Goal: Task Accomplishment & Management: Complete application form

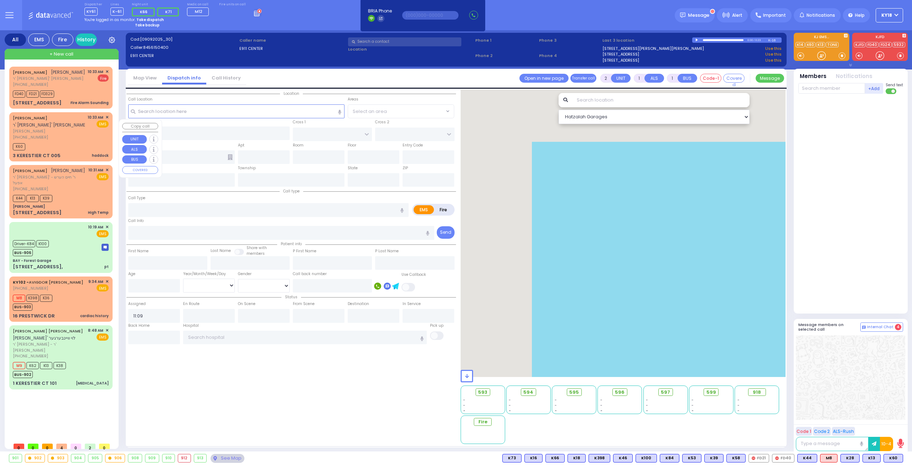
select select
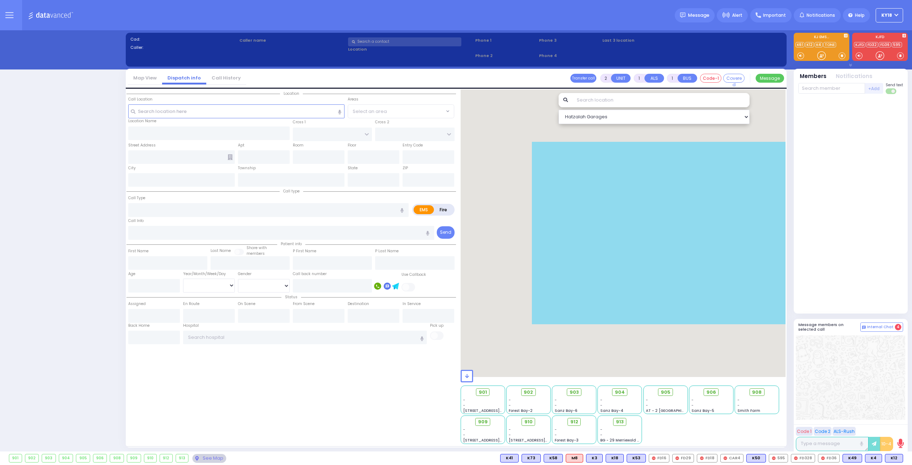
select select "4"
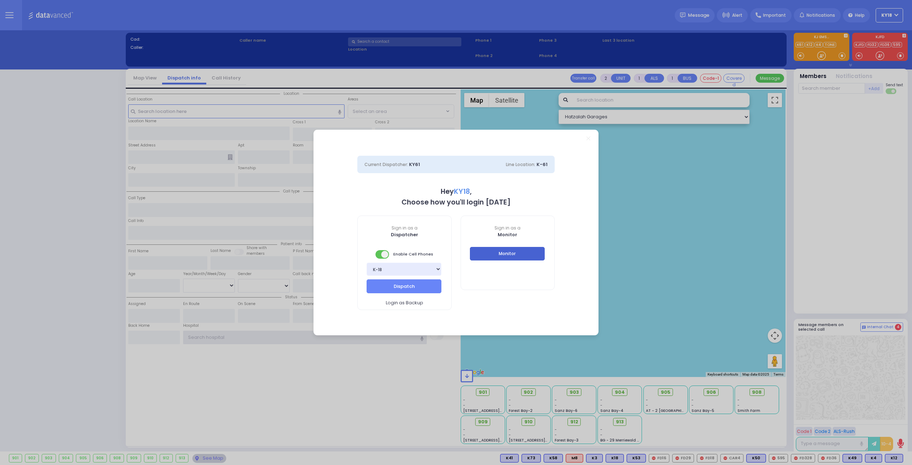
type input "ky18"
drag, startPoint x: 507, startPoint y: 253, endPoint x: 509, endPoint y: 36, distance: 217.2
click at [508, 253] on button "Monitor" at bounding box center [507, 254] width 75 height 14
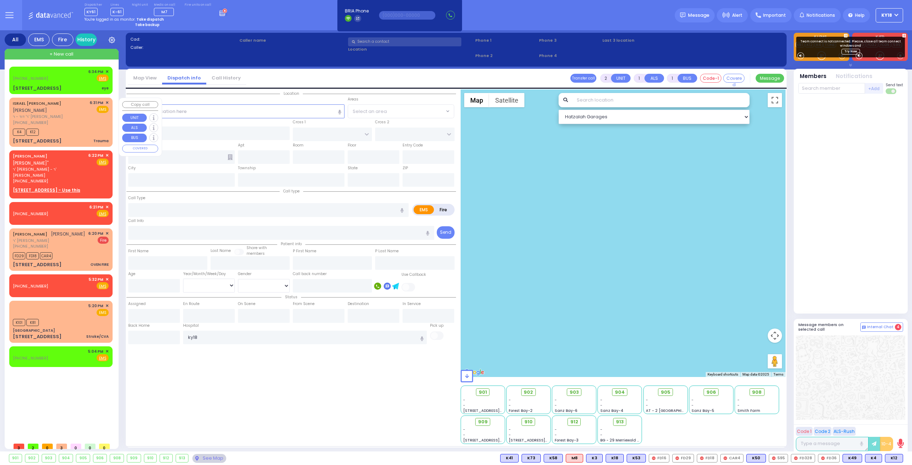
click at [71, 125] on div "[PHONE_NUMBER]" at bounding box center [50, 123] width 74 height 6
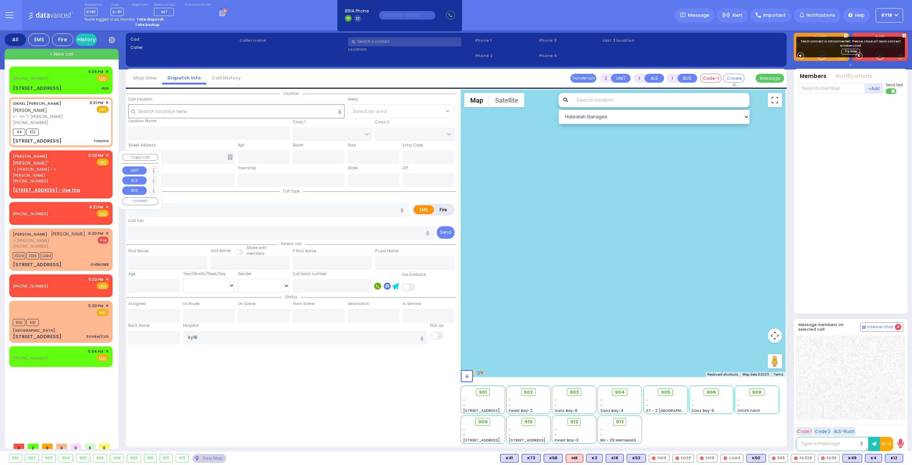
type input "0"
select select
type input "Trauma"
radio input "true"
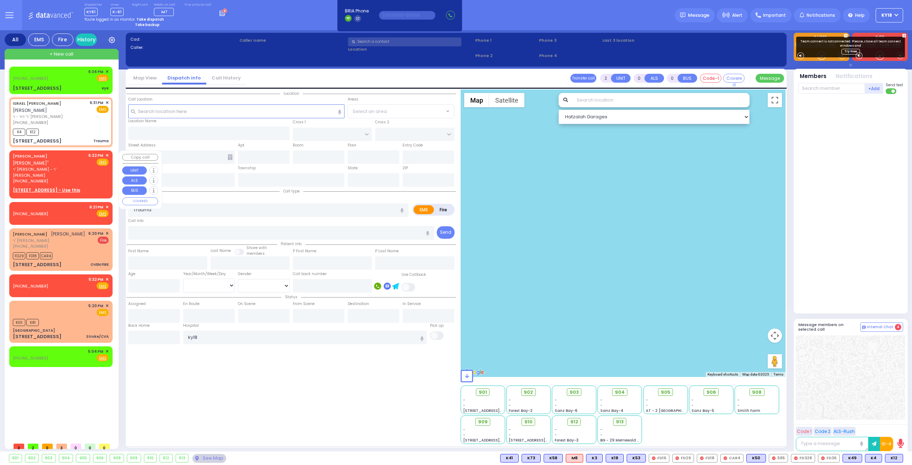
type input "ISRAEL ELIMYLECH"
type input "[PERSON_NAME]"
select select
type input "18:31"
type input "18:33"
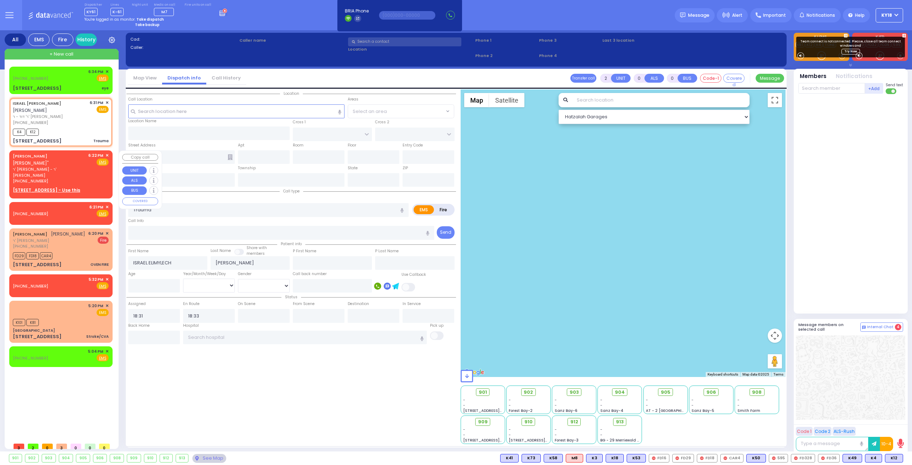
select select "Hatzalah Garages"
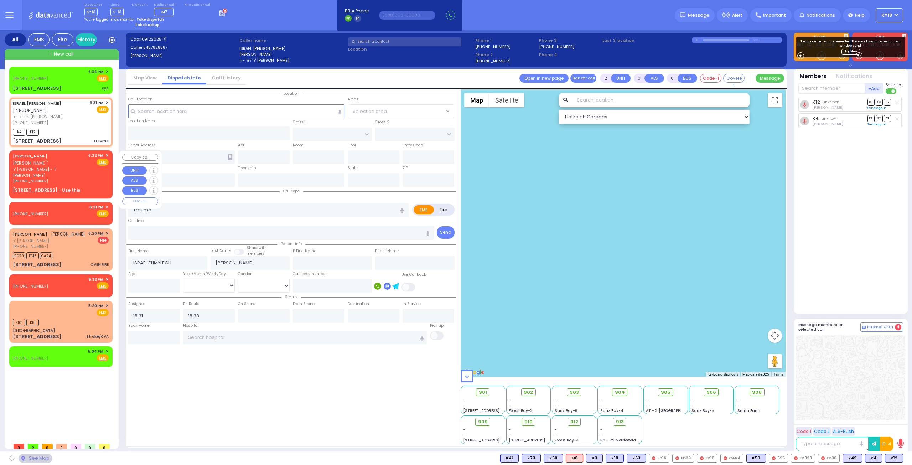
type input "RUZHIN RD"
type input "[STREET_ADDRESS]"
type input "203"
type input "[PERSON_NAME]"
type input "[US_STATE]"
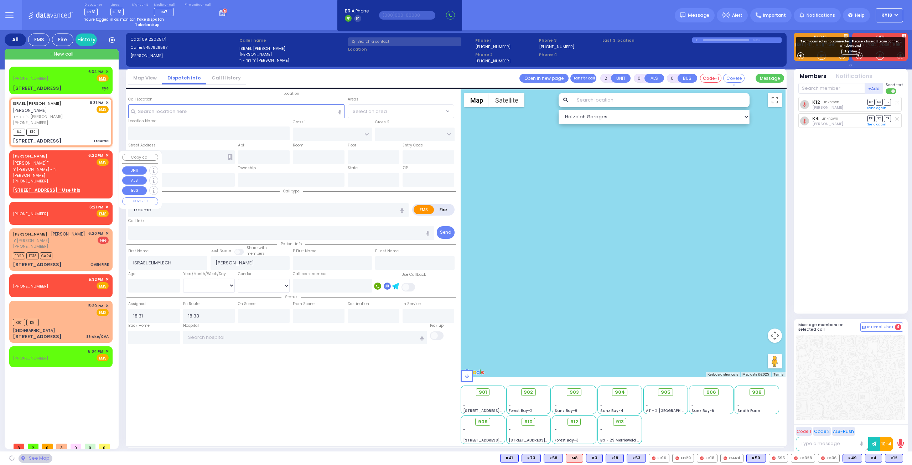
type input "10950"
select select "ATZEI TAMURIM"
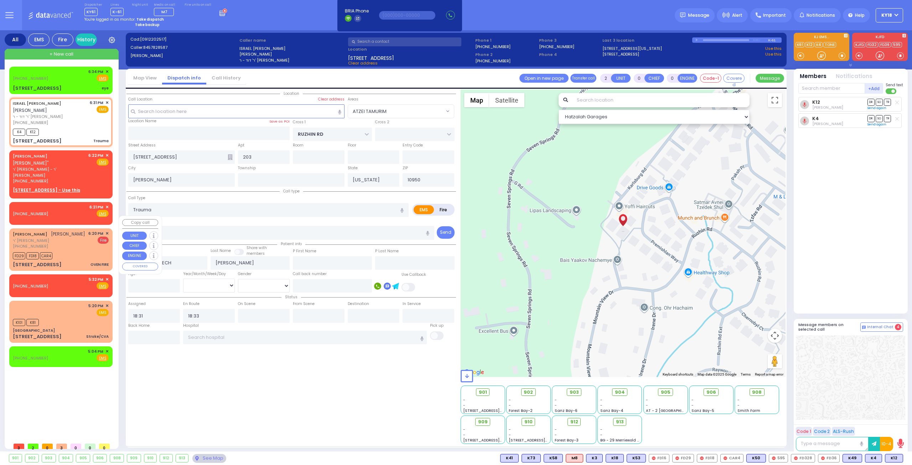
click at [74, 250] on div "FD29 FD18 CAR4" at bounding box center [61, 254] width 96 height 9
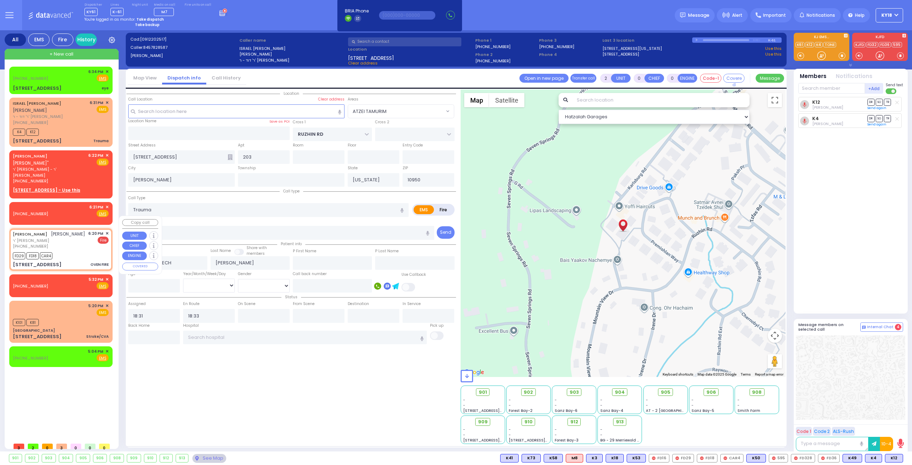
type input "1"
select select
type input "OVEN FIRE"
radio input "false"
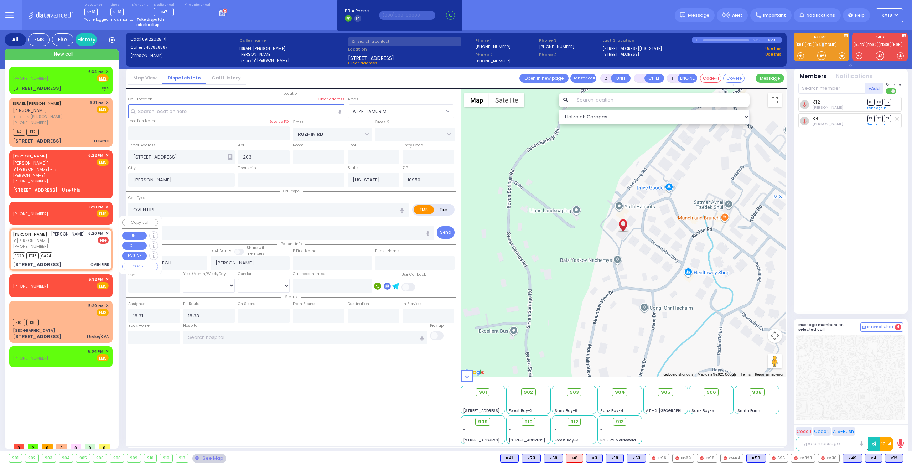
radio input "true"
type input "[PERSON_NAME]"
select select
type input "18:20"
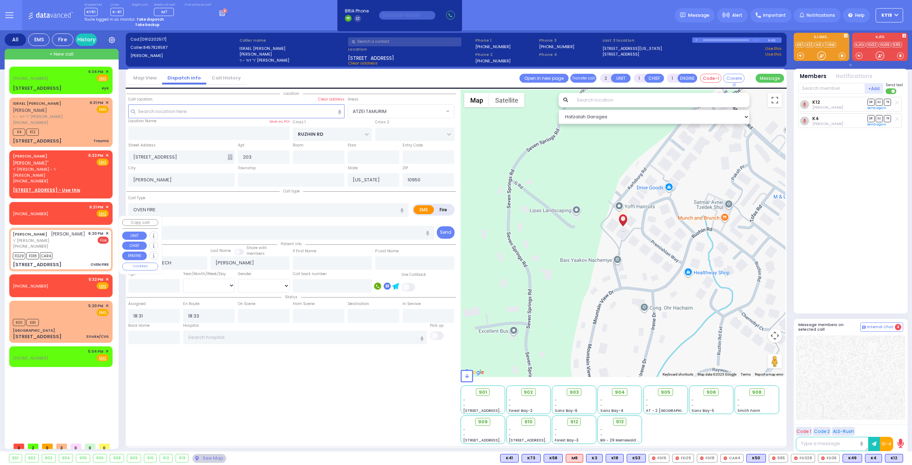
type input "18:22"
select select "Hatzalah Garages"
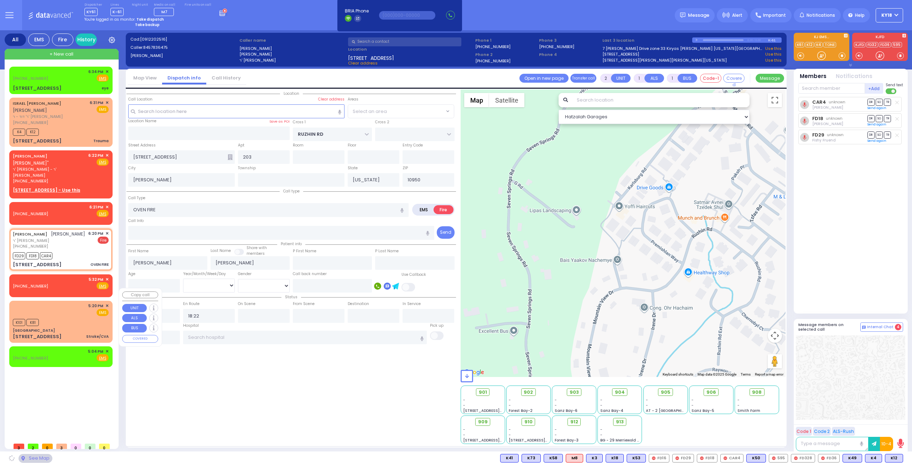
type input "SATMAR DR"
type input "LEMBERG COURT"
type input "143 ACRES RD"
type input "301"
type input "Monroe"
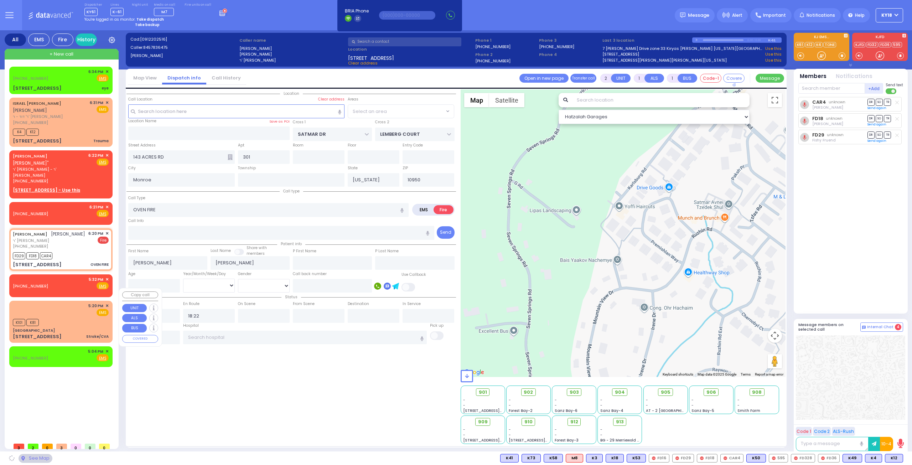
click at [65, 333] on div "[STREET_ADDRESS] Stroke/CVA" at bounding box center [61, 336] width 96 height 7
select select "SECTION 3"
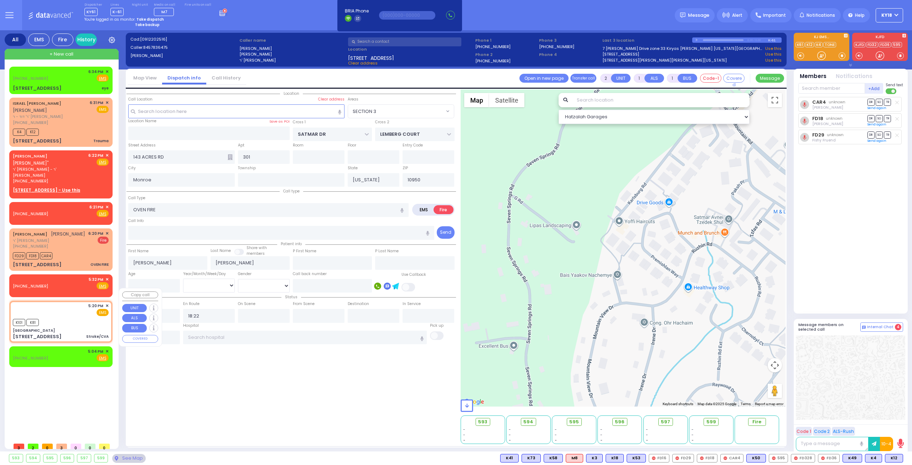
type input "6"
select select
type input "Stroke/CVA"
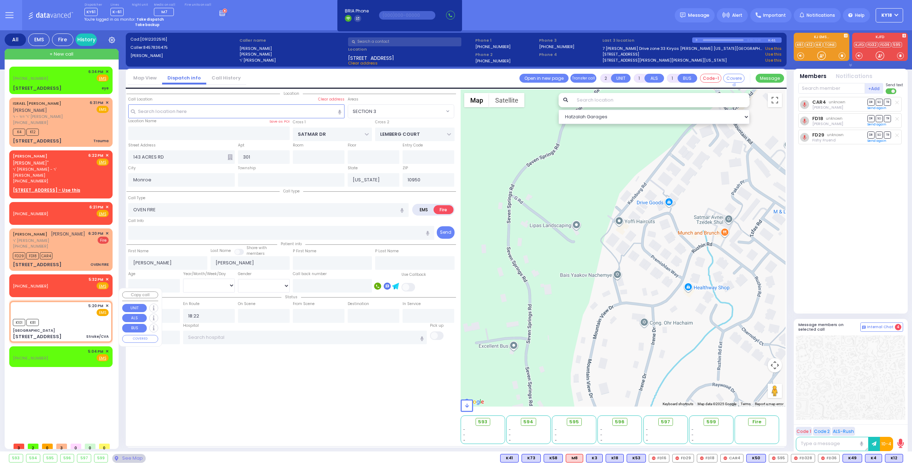
radio input "true"
type input "Unknown"
select select "Year"
type input "17:20"
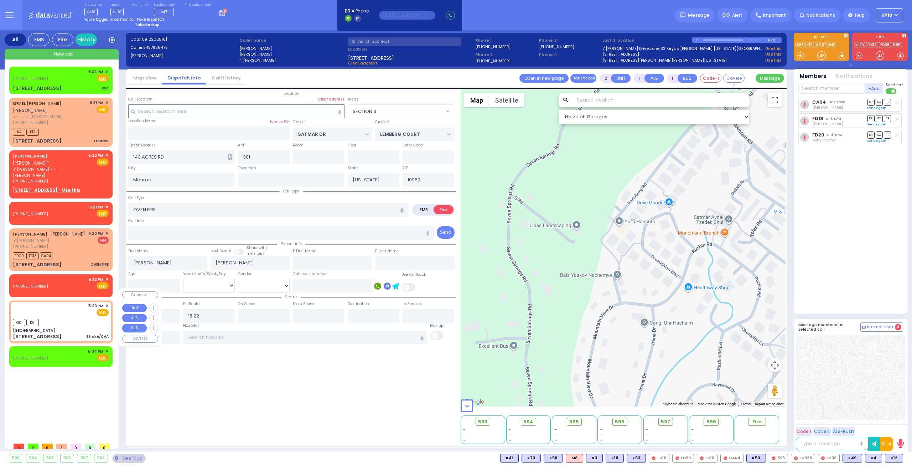
type input "17:23"
select select "Hatzalah Garages"
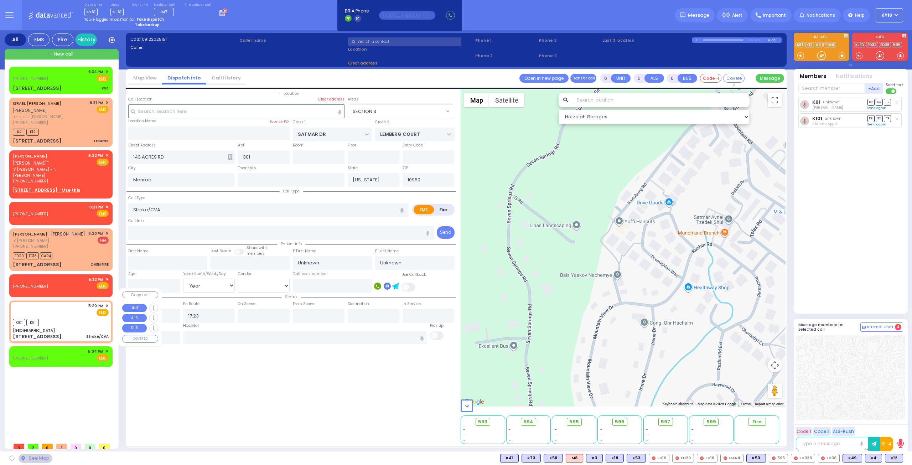
type input "[GEOGRAPHIC_DATA]"
type input "COLE ST"
type input "SKINNER ST"
type input "[STREET_ADDRESS]"
type input "7"
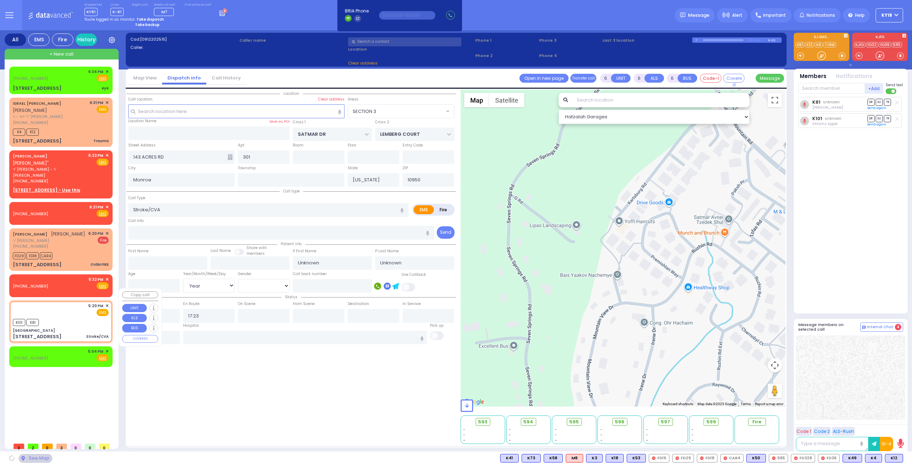
type input "ED"
type input "Port Jervis"
type input "12771"
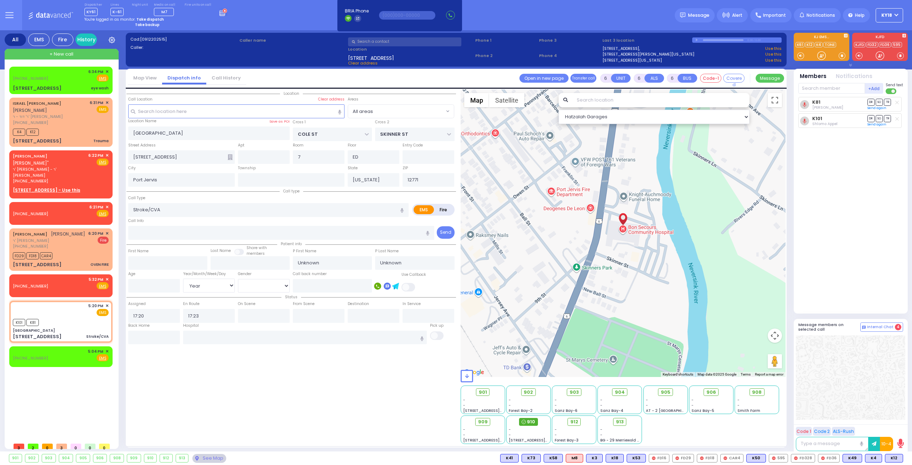
click at [530, 421] on span "910" at bounding box center [531, 421] width 8 height 7
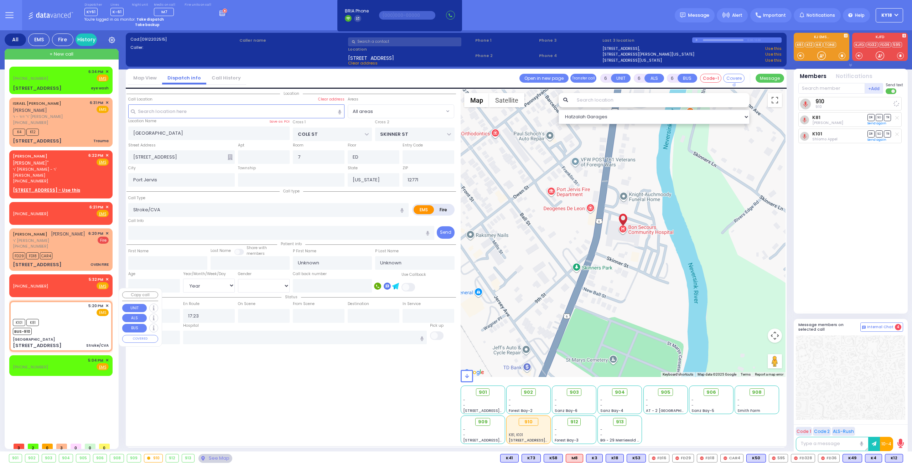
select select
radio input "true"
select select "Year"
select select "Hatzalah Garages"
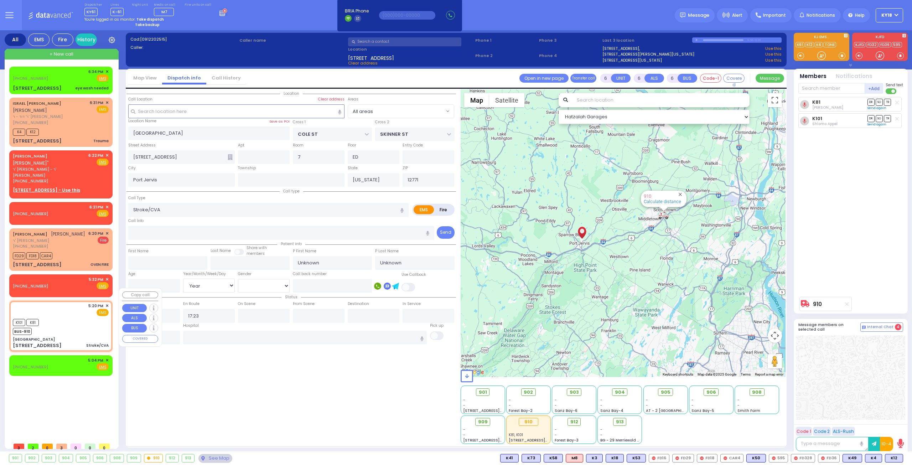
click at [61, 317] on div "K101 K81 BUS-910" at bounding box center [61, 326] width 96 height 18
select select
radio input "true"
select select "Year"
select select "Hatzalah Garages"
